Goal: Find specific page/section: Find specific page/section

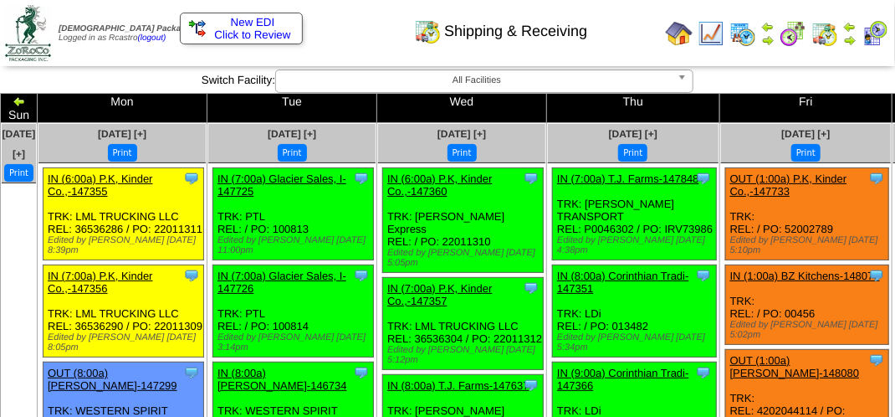
click at [365, 28] on div "Shipping & Receiving" at bounding box center [443, 26] width 511 height 46
click at [358, 32] on div "Shipping & Receiving" at bounding box center [443, 26] width 511 height 46
click at [360, 32] on div "Shipping & Receiving" at bounding box center [443, 26] width 511 height 46
click at [361, 32] on div "Shipping & Receiving" at bounding box center [443, 26] width 511 height 46
click at [485, 213] on div "Clone Item IN (6:00a) P.K, Kinder Co.,-147360 P.K, Kinder Co., Inc. ScheduleID:…" at bounding box center [463, 220] width 161 height 105
